Goal: Download file/media

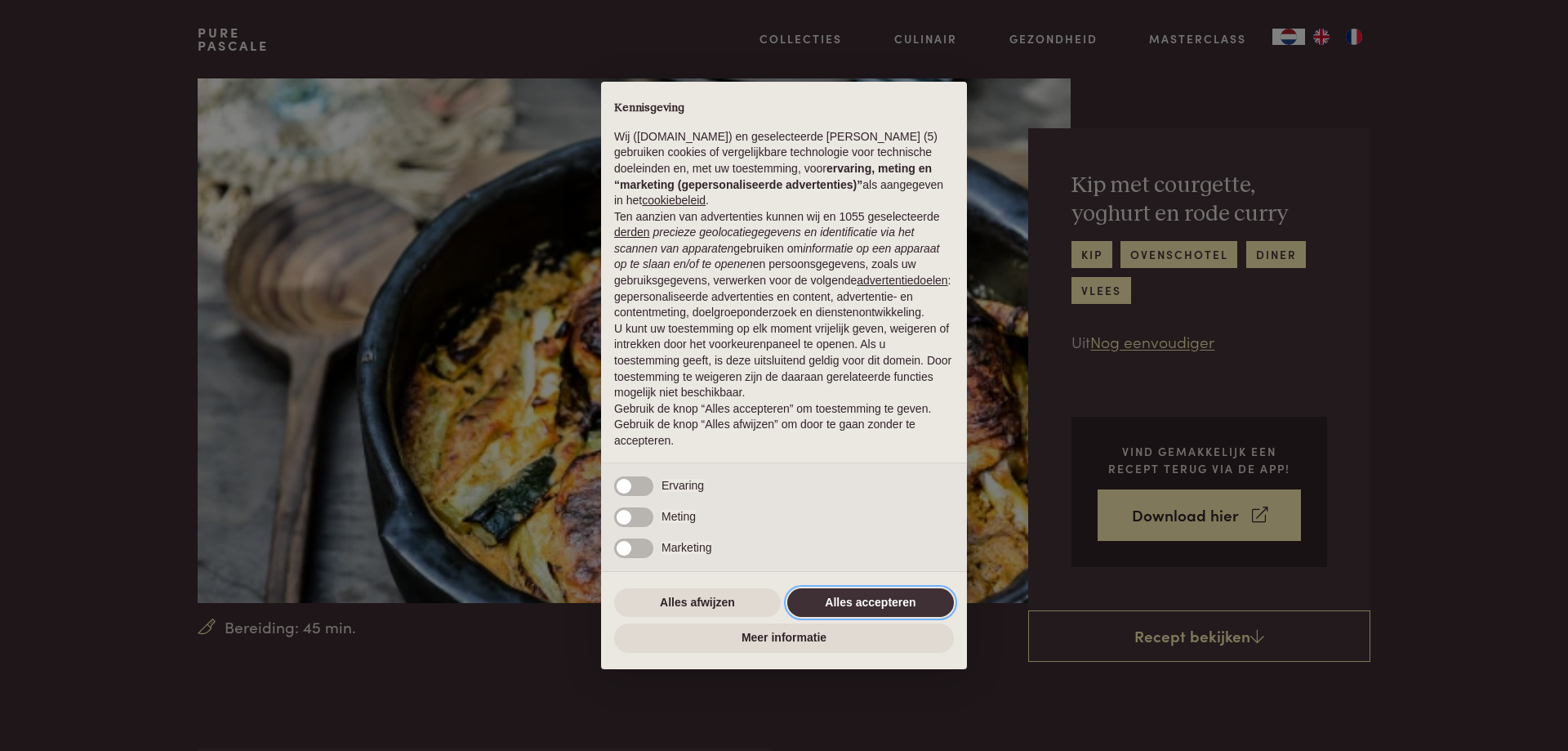
click at [887, 610] on button "Alles accepteren" at bounding box center [870, 603] width 167 height 30
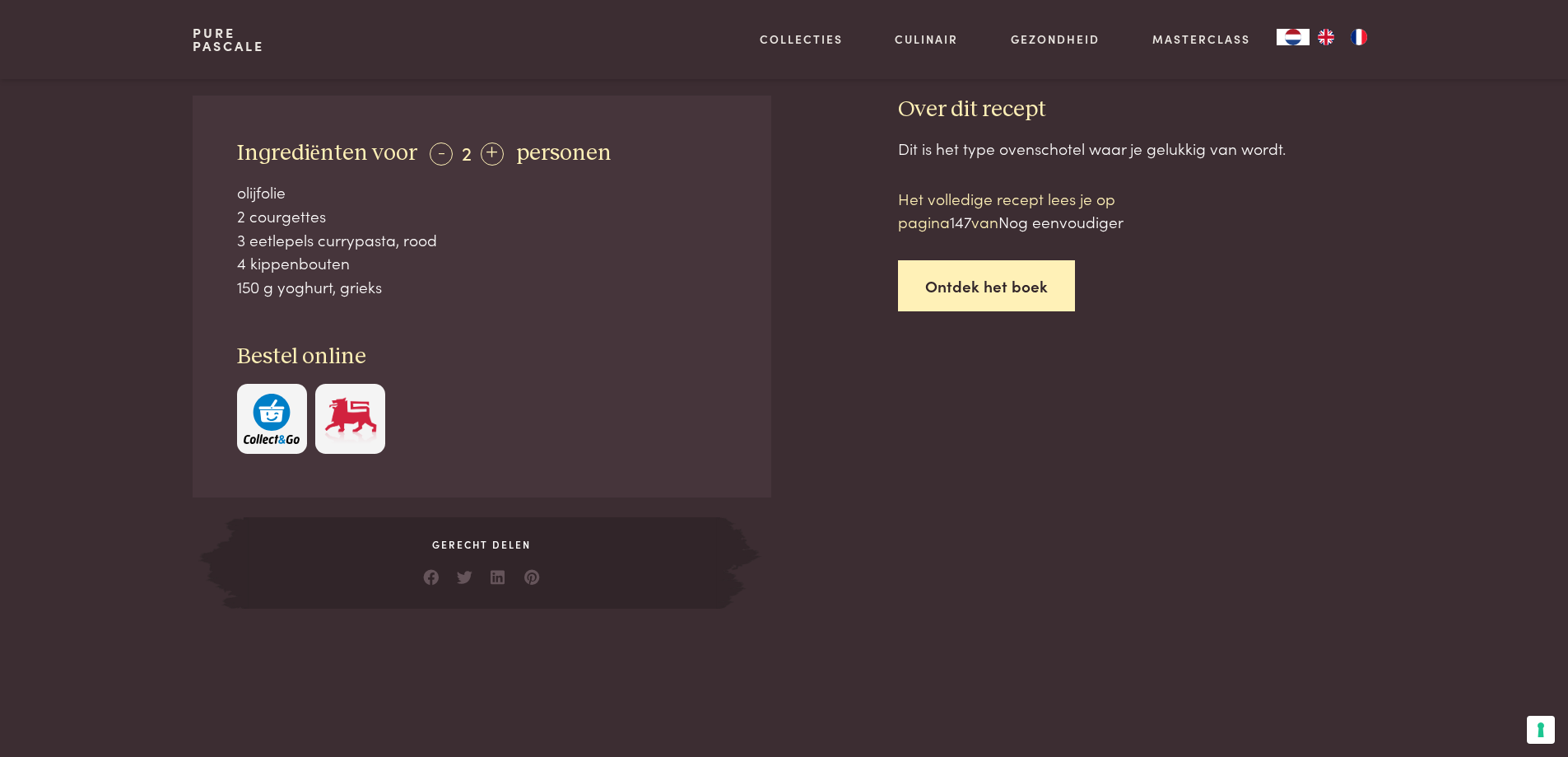
scroll to position [329, 0]
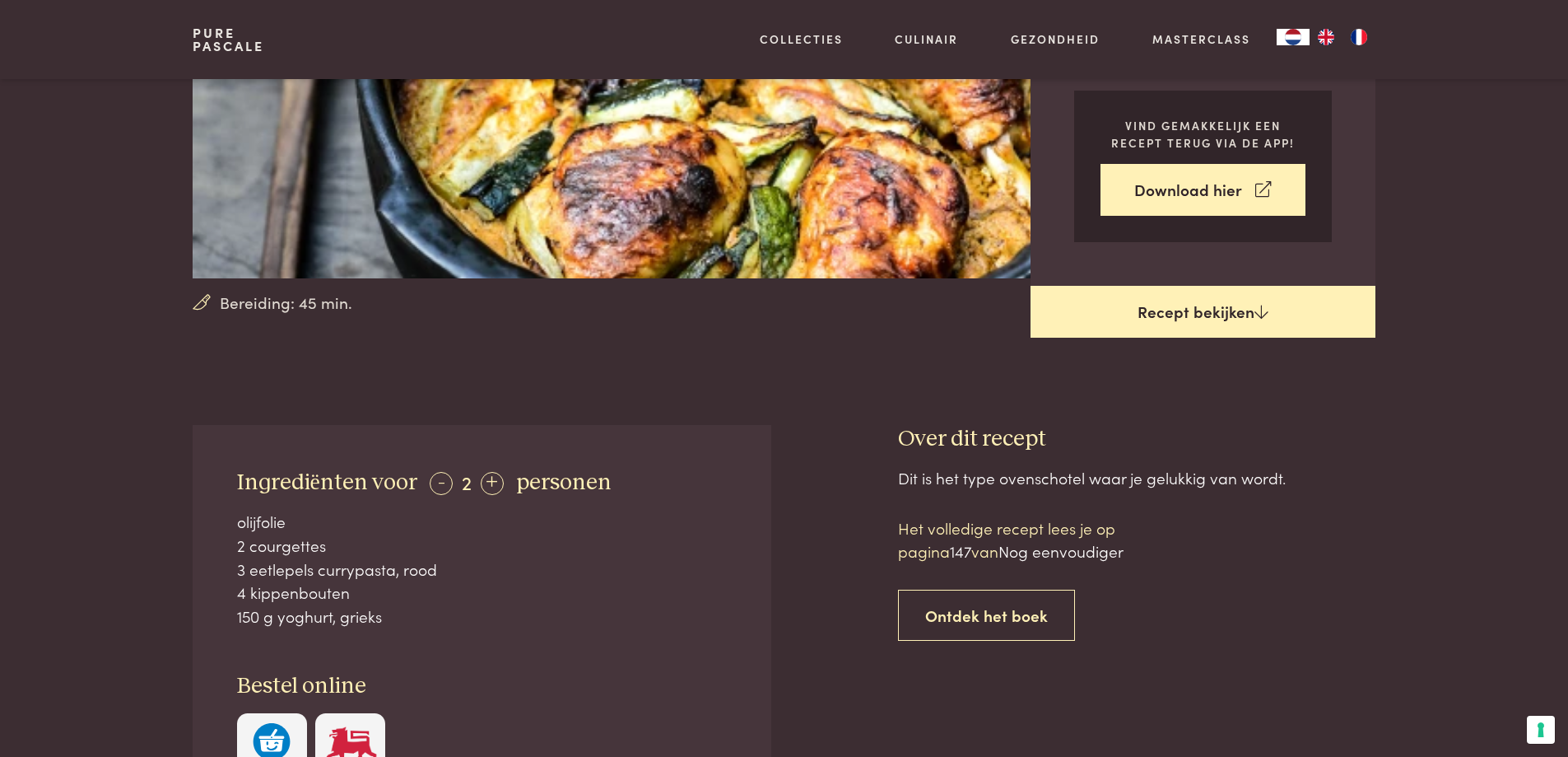
click at [1220, 313] on link "Recept bekijken" at bounding box center [1202, 311] width 345 height 53
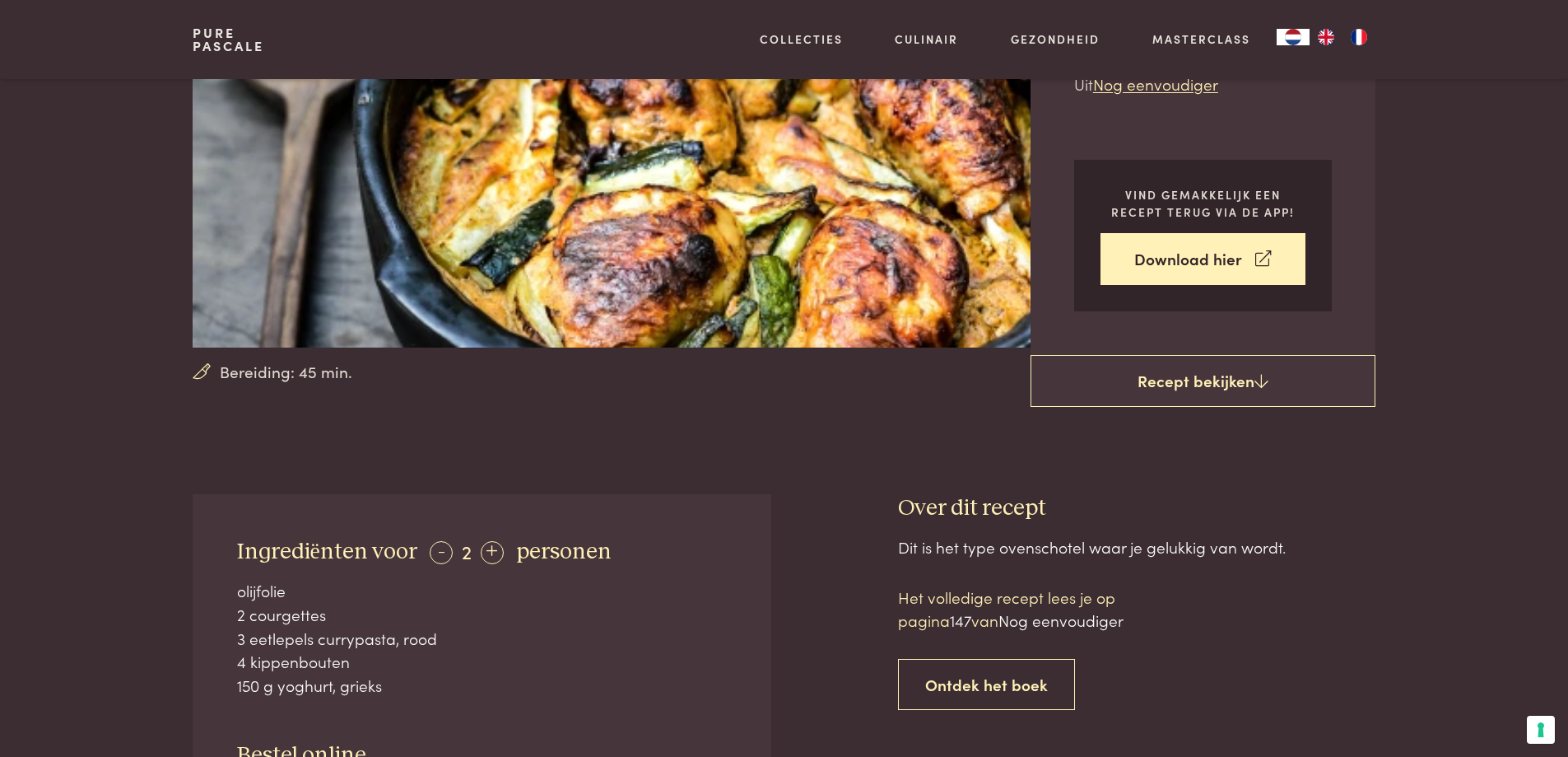
scroll to position [178, 0]
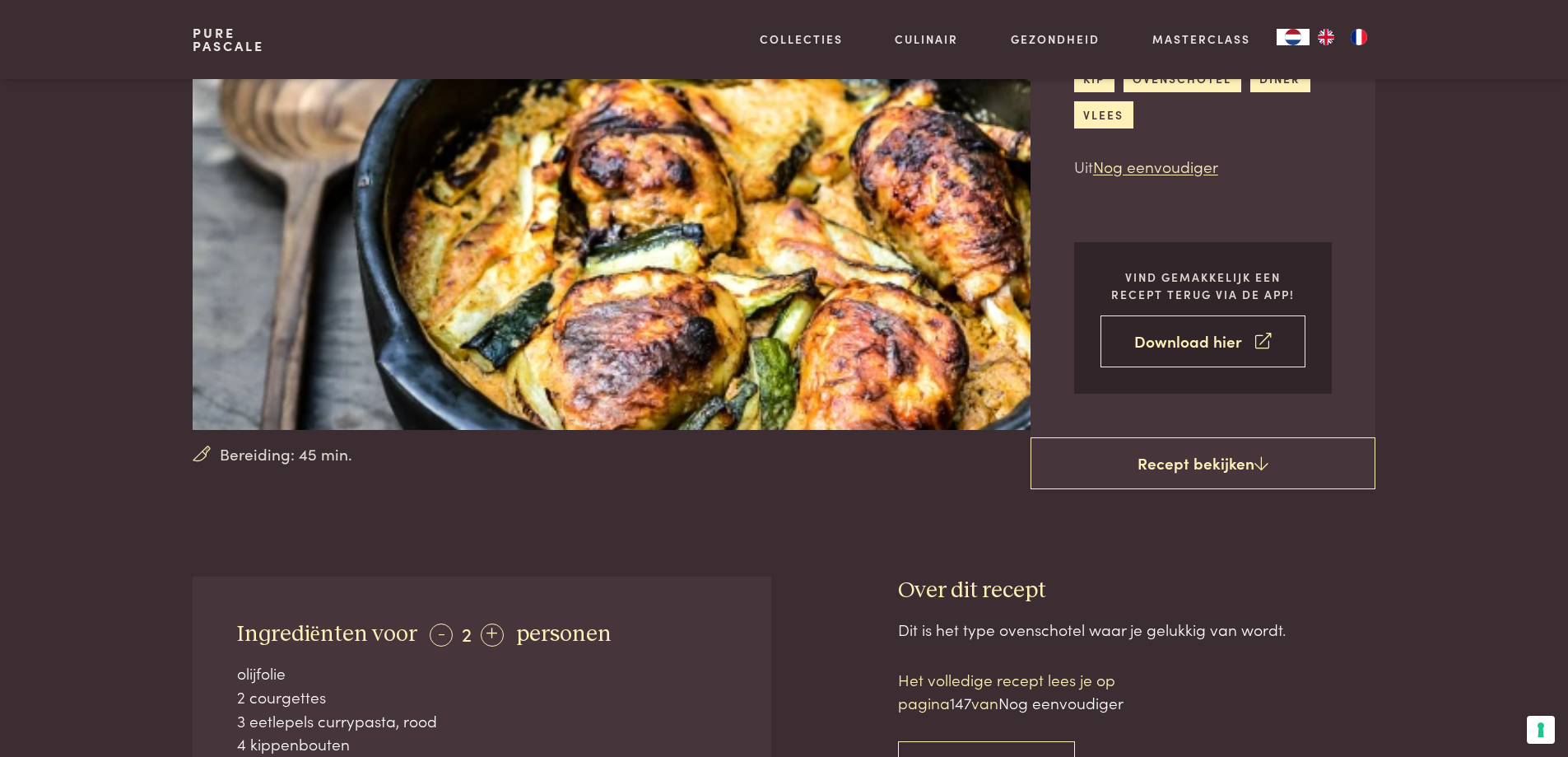
click at [1204, 351] on link "Download hier" at bounding box center [1203, 341] width 205 height 52
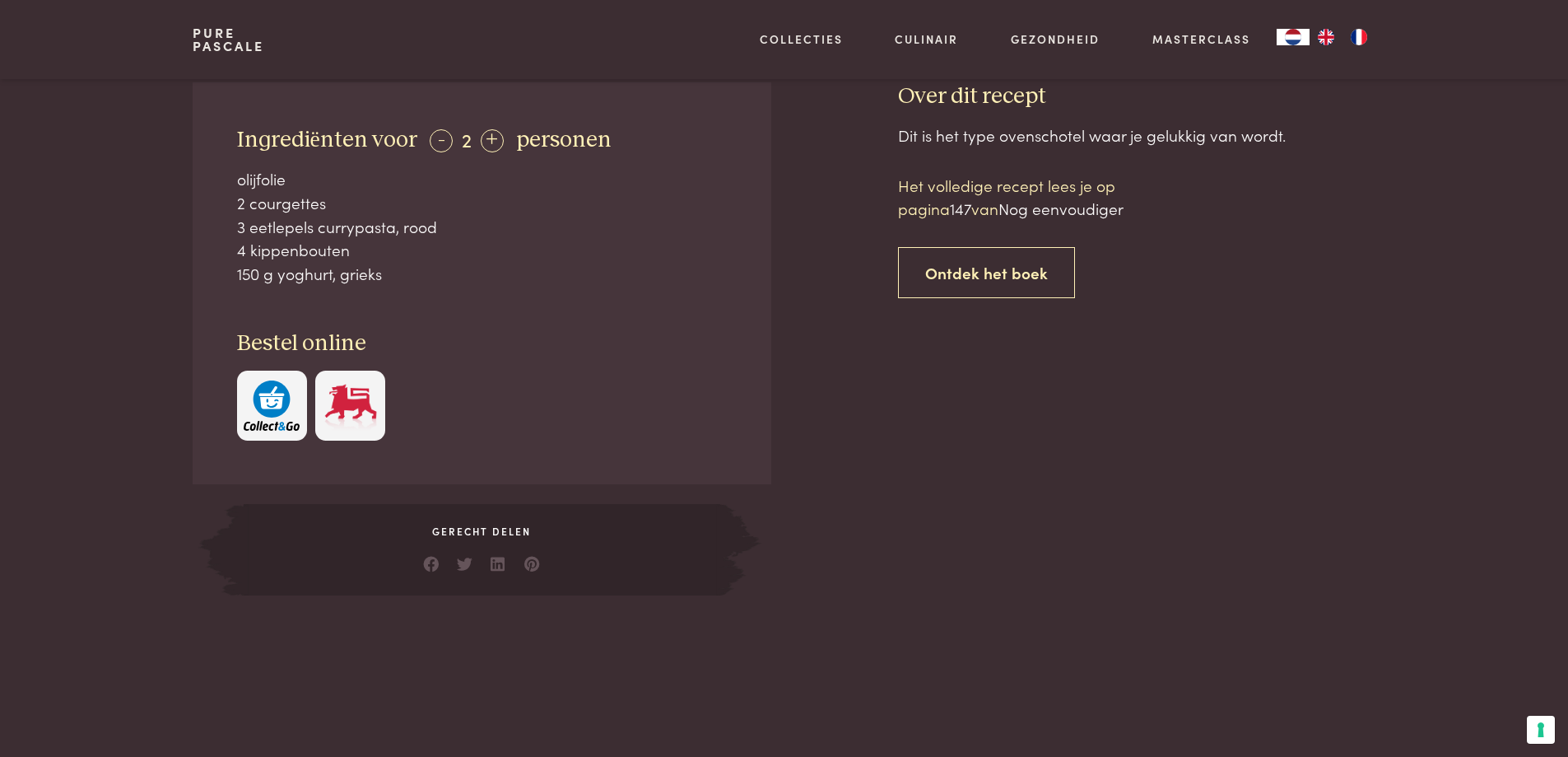
scroll to position [342, 0]
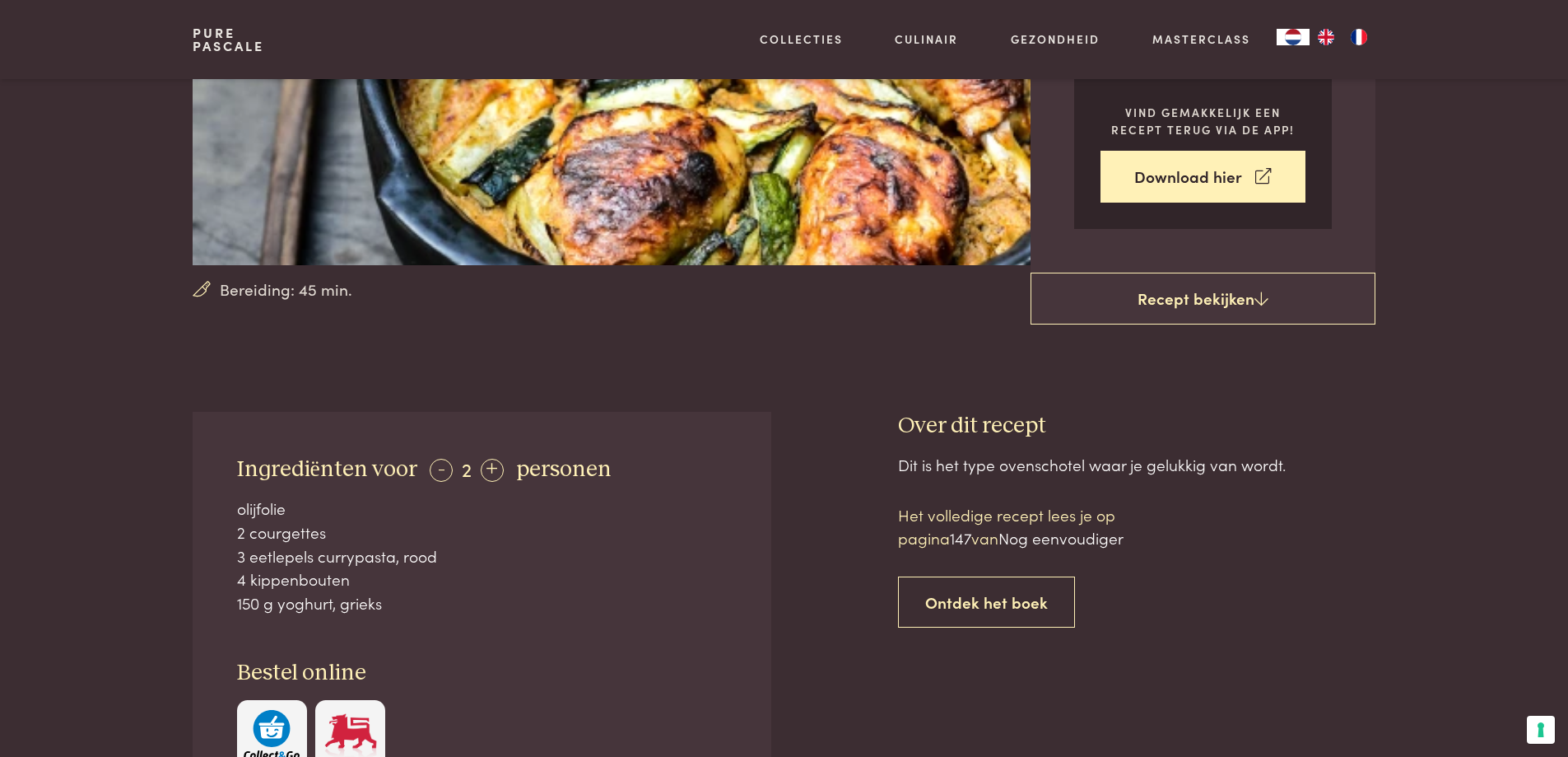
scroll to position [754, 0]
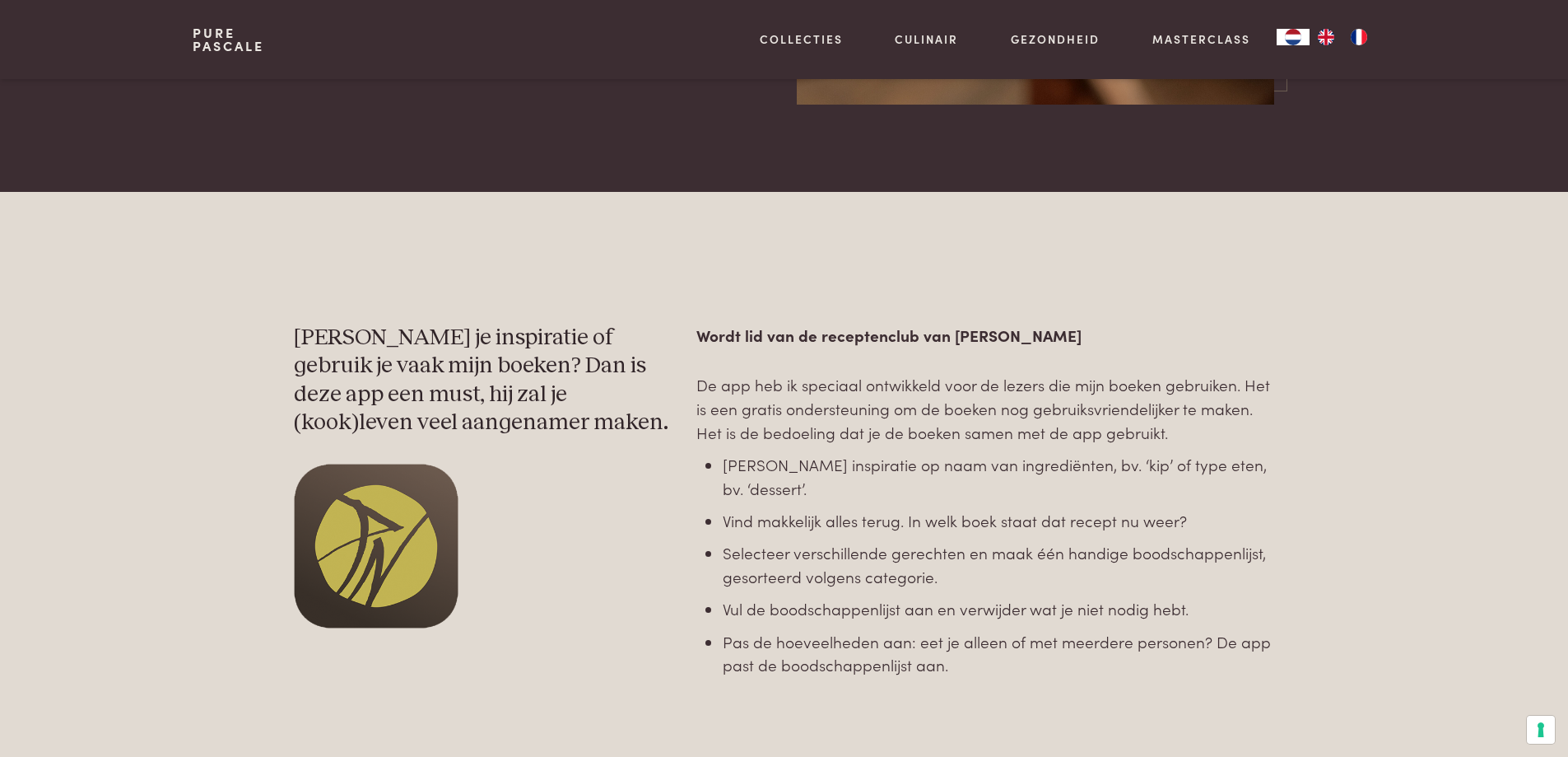
scroll to position [824, 0]
